Goal: Task Accomplishment & Management: Manage account settings

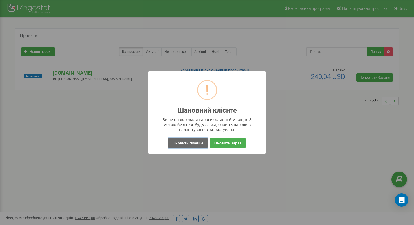
click at [190, 143] on button "Оновити пізніше" at bounding box center [187, 143] width 39 height 10
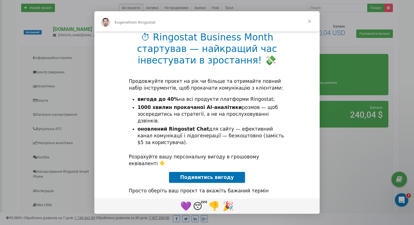
scroll to position [41, 0]
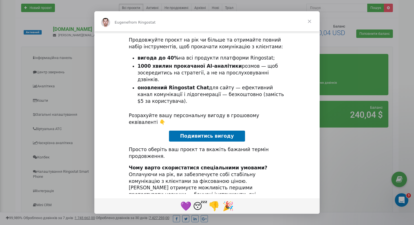
click at [217, 129] on div "⏱ Ringostat Business Month стартував — найкращий час інвестувати в зростання! 💸…" at bounding box center [206, 108] width 225 height 237
click at [217, 133] on span "Подивитись вигоду" at bounding box center [207, 136] width 54 height 6
click at [310, 21] on span "Close" at bounding box center [309, 21] width 20 height 20
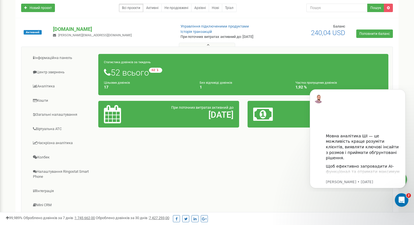
scroll to position [0, 0]
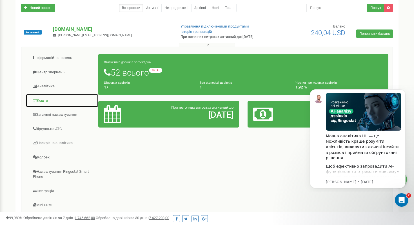
click at [41, 101] on link "Кошти" at bounding box center [62, 101] width 73 height 14
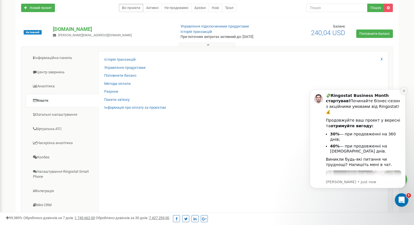
click at [402, 91] on icon "Dismiss notification" at bounding box center [403, 90] width 3 height 3
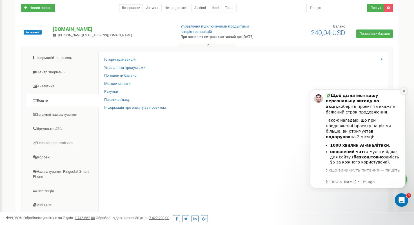
click at [403, 92] on icon "Dismiss notification" at bounding box center [403, 90] width 3 height 3
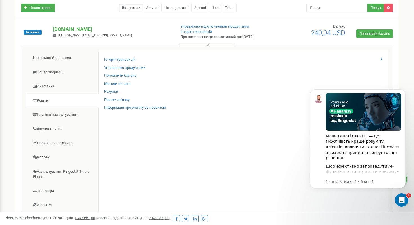
click at [403, 92] on icon "Dismiss notification" at bounding box center [403, 91] width 3 height 3
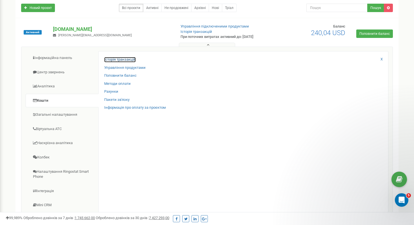
click at [120, 60] on link "Історія транзакцій" at bounding box center [120, 59] width 32 height 5
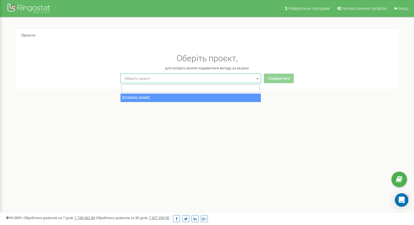
click at [223, 81] on span "Оберіть проєкт" at bounding box center [190, 79] width 137 height 8
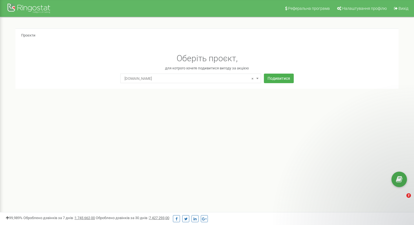
select select "0"
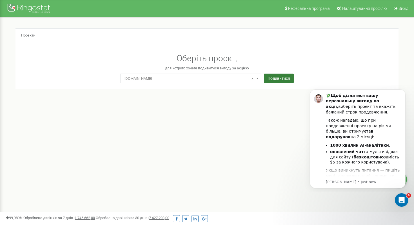
click at [279, 80] on button "Подивитися" at bounding box center [279, 79] width 30 height 10
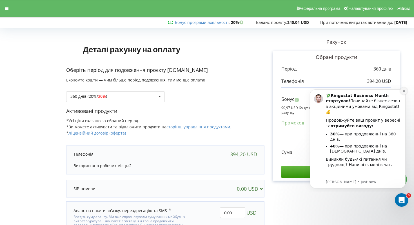
click at [404, 90] on icon "Dismiss notification" at bounding box center [403, 90] width 3 height 3
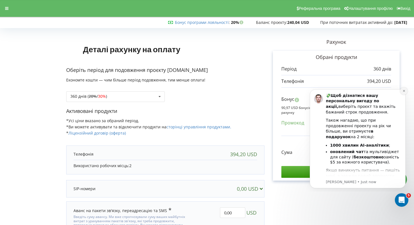
click at [403, 91] on icon "Dismiss notification" at bounding box center [403, 90] width 3 height 3
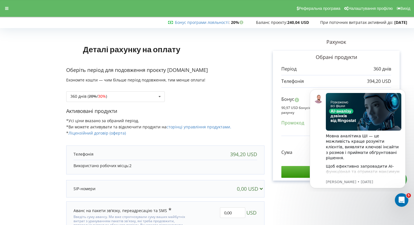
click at [403, 91] on icon "Dismiss notification" at bounding box center [403, 91] width 3 height 3
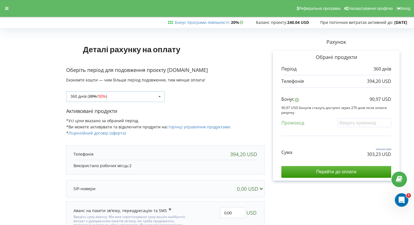
click at [155, 93] on div "360 днів ( 20% / 30% ) Поповнити баланс без подовження 360 днів ( 20% / 30% ) 1…" at bounding box center [115, 96] width 98 height 11
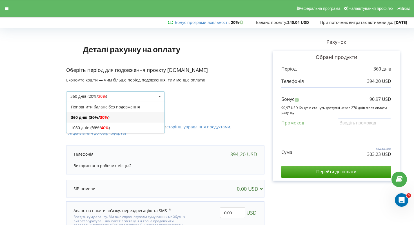
click at [243, 98] on div "360 днів ( 20% / 30% ) Поповнити баланс без подовження 360 днів ( 20% / 30% ) 3…" at bounding box center [165, 92] width 198 height 19
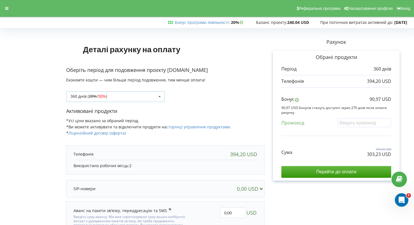
click at [138, 94] on div "360 днів ( 20% / 30% ) Поповнити баланс без подовження 360 днів ( 20% / 30% ) 1…" at bounding box center [115, 96] width 98 height 11
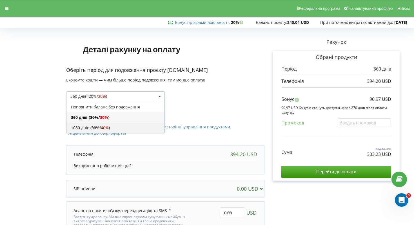
click at [113, 125] on div "1080 днів ( 30% / 40% )" at bounding box center [115, 128] width 98 height 10
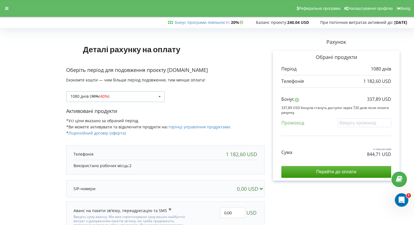
click at [154, 92] on div "1080 днів ( 30% / 40% ) Поповнити баланс без подовження 360 днів ( 20% / 30% ) …" at bounding box center [115, 96] width 98 height 11
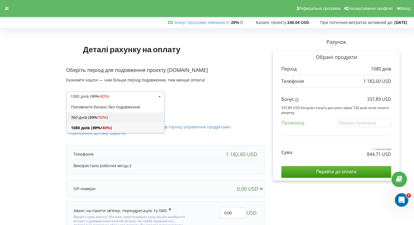
click at [126, 116] on div "360 днів ( 20% / 30% )" at bounding box center [115, 117] width 98 height 10
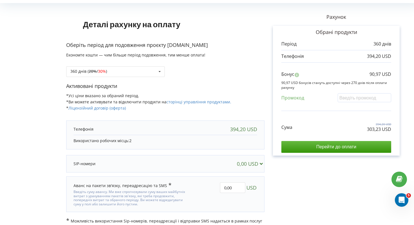
scroll to position [34, 0]
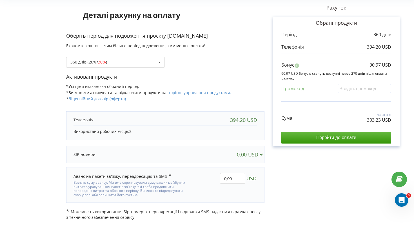
click at [256, 152] on div "0,00 USD" at bounding box center [251, 155] width 28 height 6
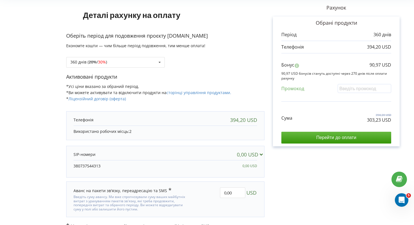
scroll to position [49, 0]
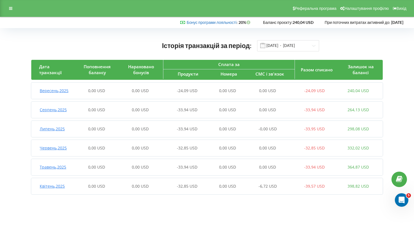
click at [213, 23] on link "Бонус програми лояльності" at bounding box center [212, 22] width 50 height 5
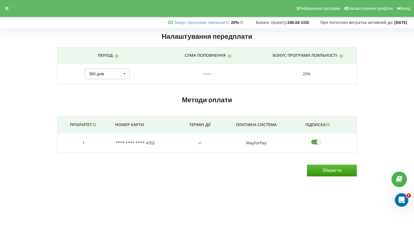
click at [121, 78] on icon at bounding box center [124, 74] width 8 height 10
click at [105, 124] on div "1080 днів" at bounding box center [107, 126] width 44 height 10
click at [120, 75] on div "30 днів 90 днів 180 днів 360 днів 1080 днів Поповнити на суму 1080 днів 30 днів…" at bounding box center [107, 74] width 45 height 11
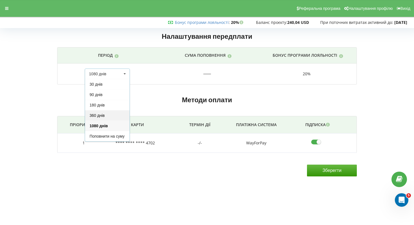
click at [107, 113] on div "360 днів" at bounding box center [107, 115] width 44 height 10
